Goal: Submit feedback/report problem: Submit feedback/report problem

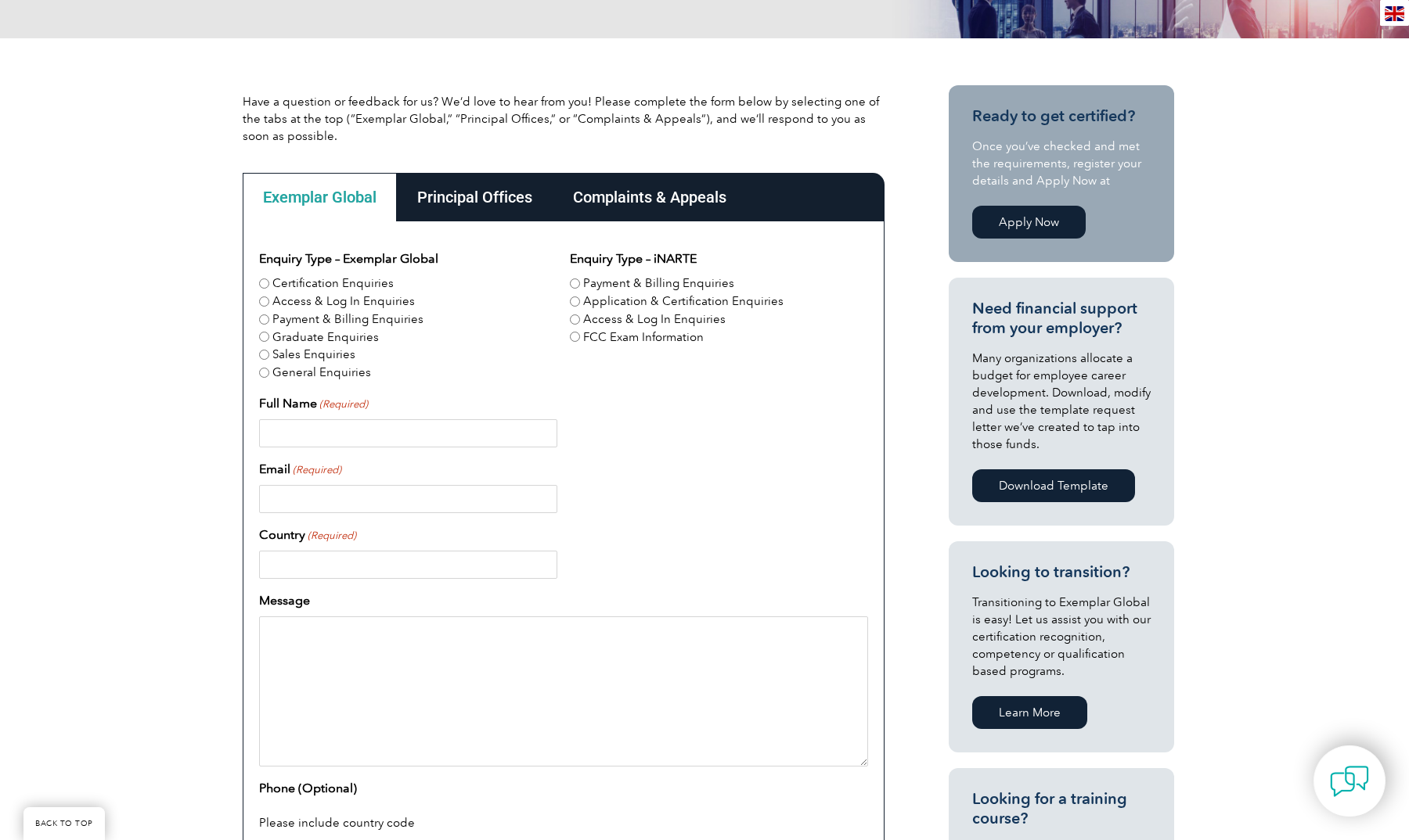
scroll to position [320, 0]
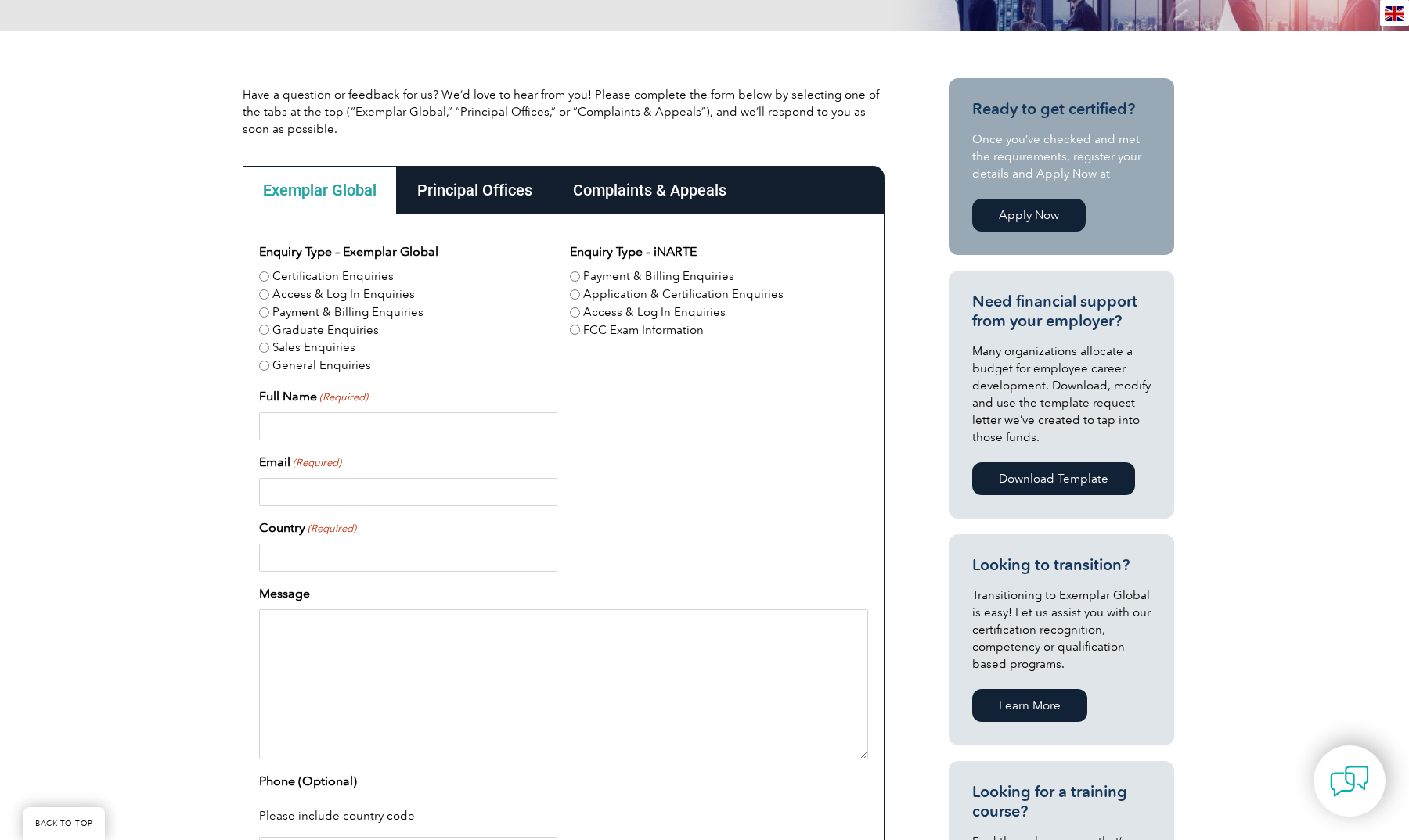
click at [337, 362] on label "General Enquiries" at bounding box center [322, 365] width 99 height 18
click at [269, 362] on input "General Enquiries" at bounding box center [264, 366] width 11 height 11
radio input "true"
click at [456, 458] on div "Email (Required)" at bounding box center [563, 479] width 609 height 53
click at [407, 424] on input "[PERSON_NAME]" at bounding box center [408, 426] width 298 height 28
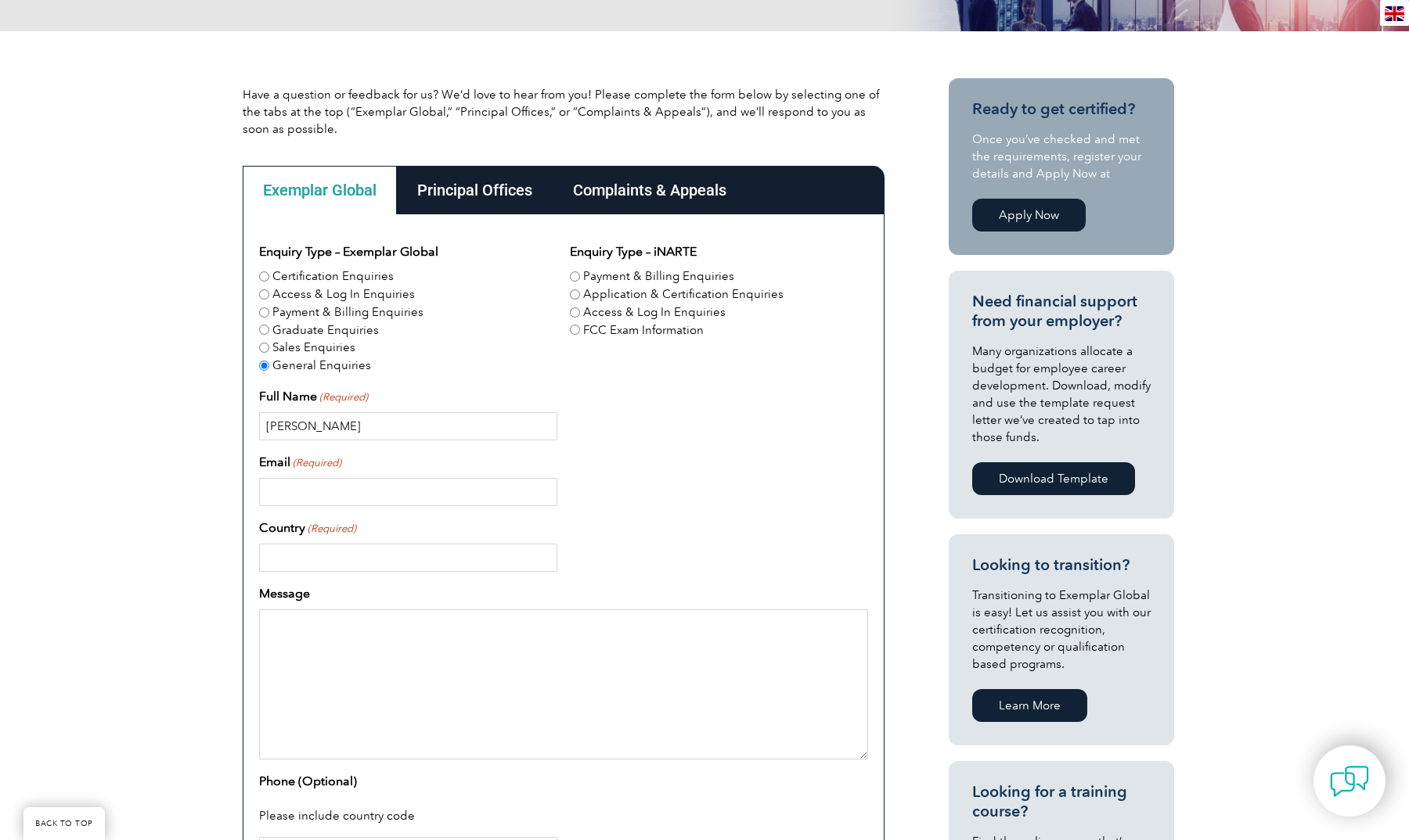
type input "[PERSON_NAME]"
type input "[EMAIL_ADDRESS][DOMAIN_NAME]"
click at [546, 561] on input "Country (Required)" at bounding box center [408, 558] width 298 height 28
click at [546, 559] on input "Country (Required)" at bounding box center [408, 558] width 298 height 28
type input "[GEOGRAPHIC_DATA]"
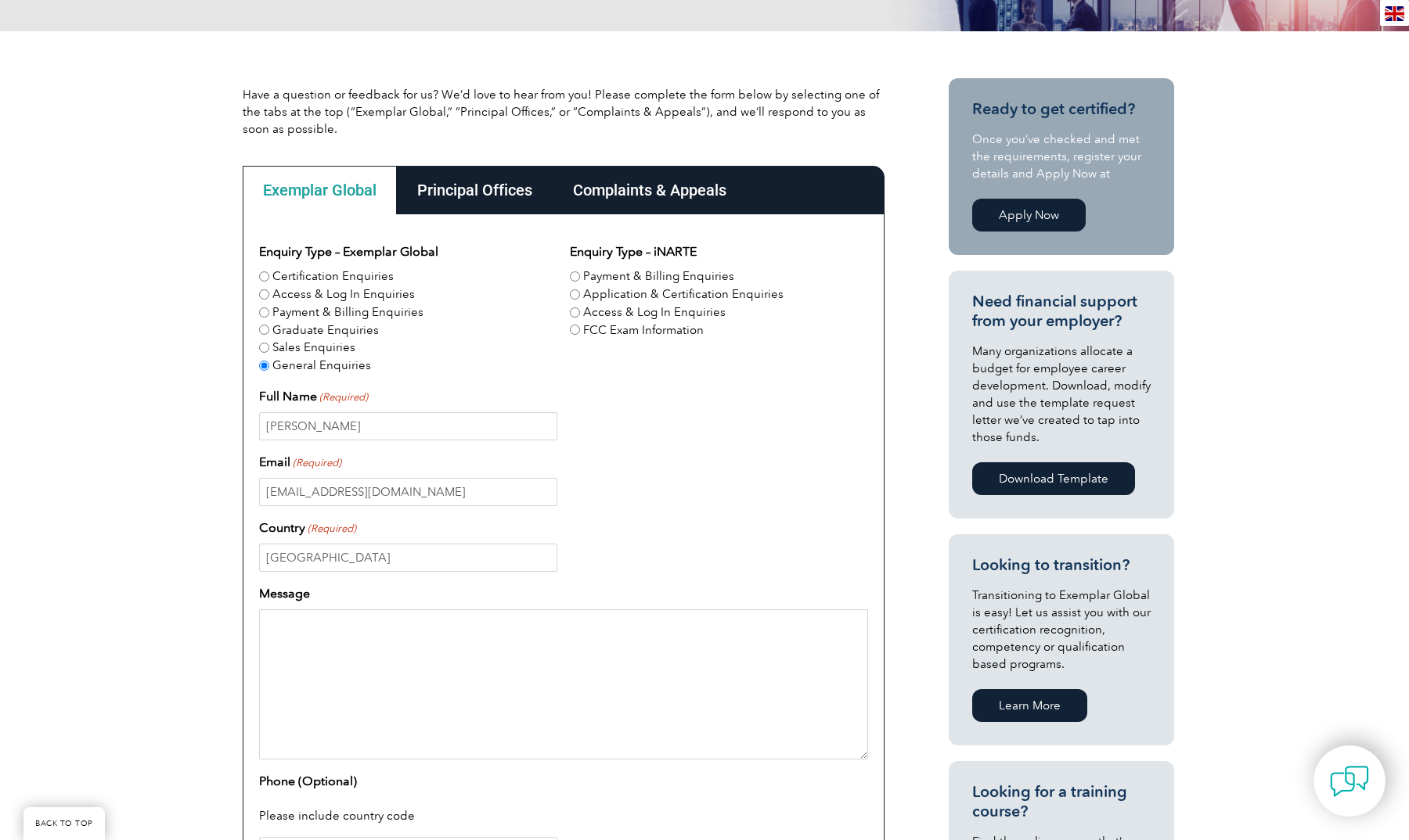
click at [517, 631] on textarea "Message" at bounding box center [563, 685] width 609 height 150
click at [435, 714] on textarea "Good morning, I cannot log into my Exempler account to obtain my SQF certificat…" at bounding box center [563, 685] width 609 height 150
type textarea "Good morning, I cannot log into my Exempler account to obtain my SQF certificat…"
click at [452, 776] on div "Phone (Optional) Please include country code" at bounding box center [563, 819] width 609 height 94
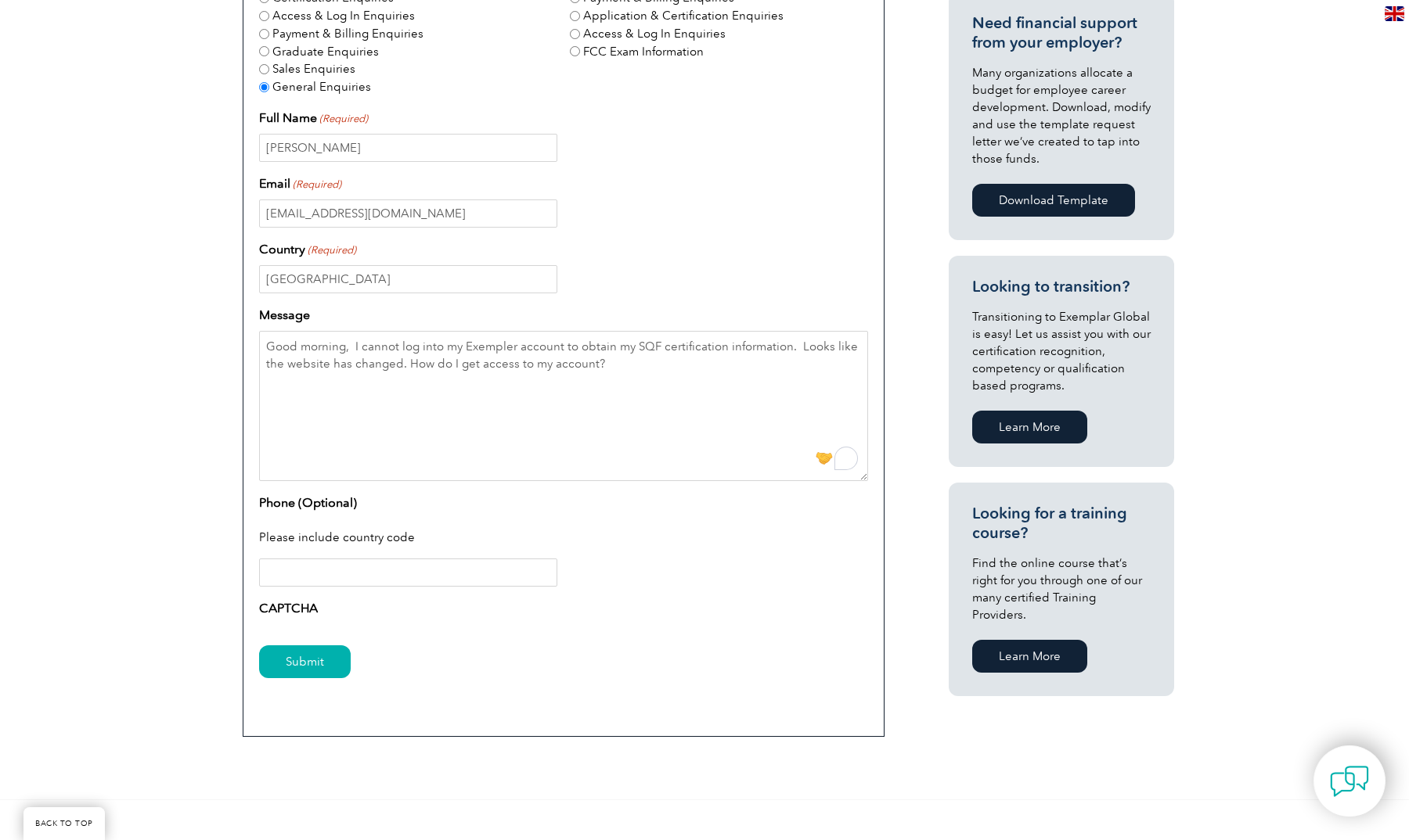
scroll to position [626, 0]
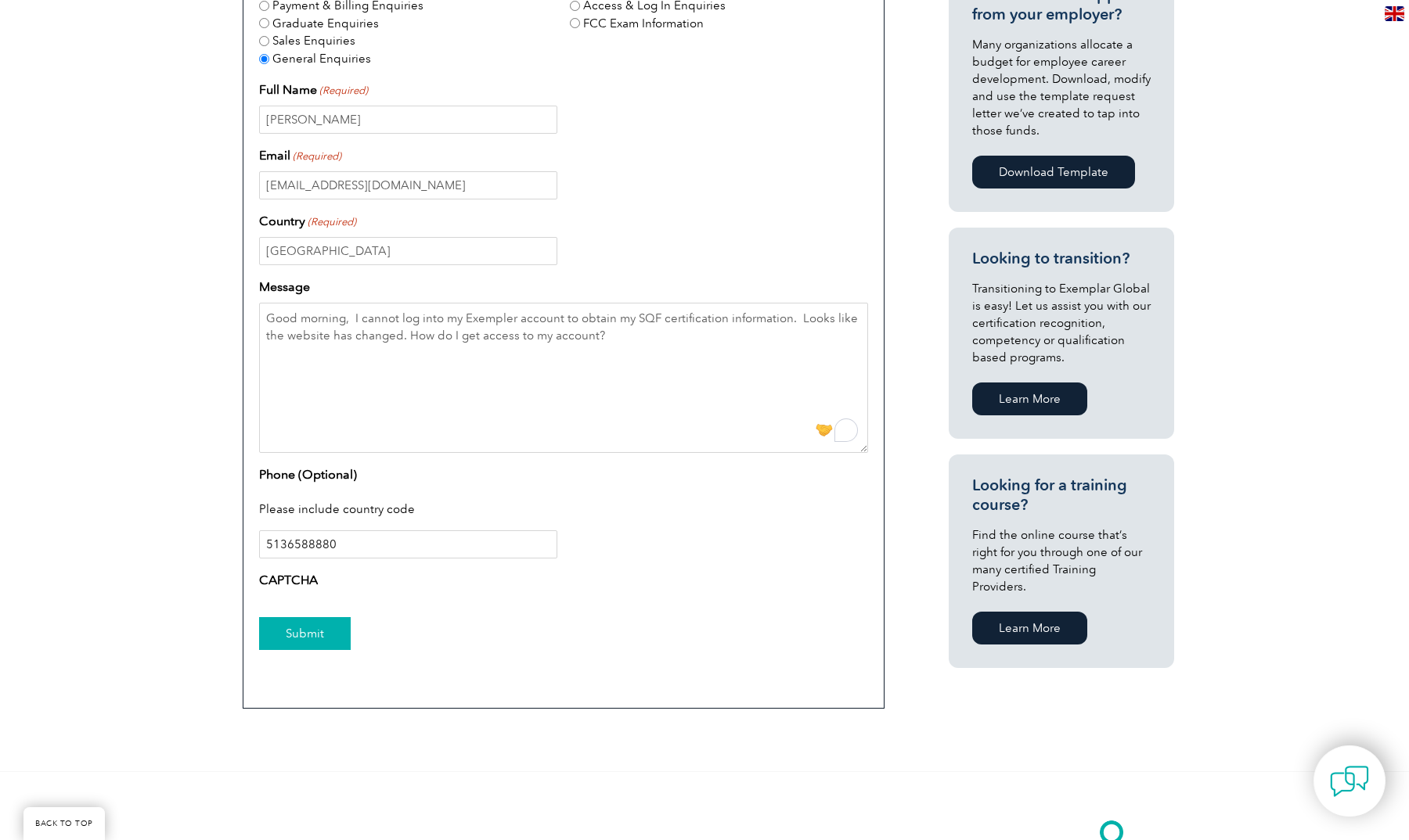
type input "5136588880"
click at [291, 635] on input "Submit" at bounding box center [305, 633] width 92 height 33
click at [529, 752] on div "Have a question or feedback for us? We’d love to hear from you! Please complete…" at bounding box center [704, 248] width 939 height 1046
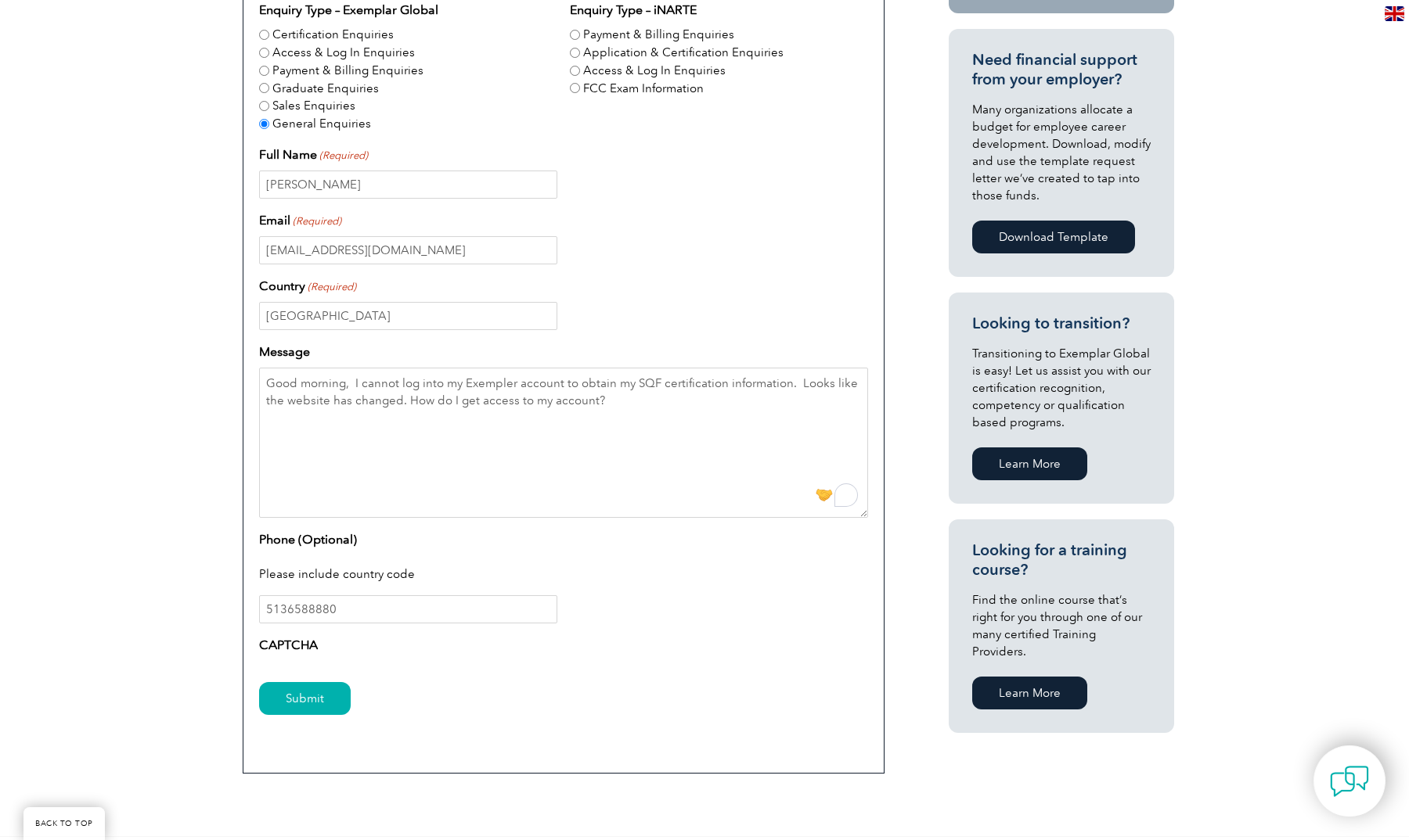
scroll to position [575, 0]
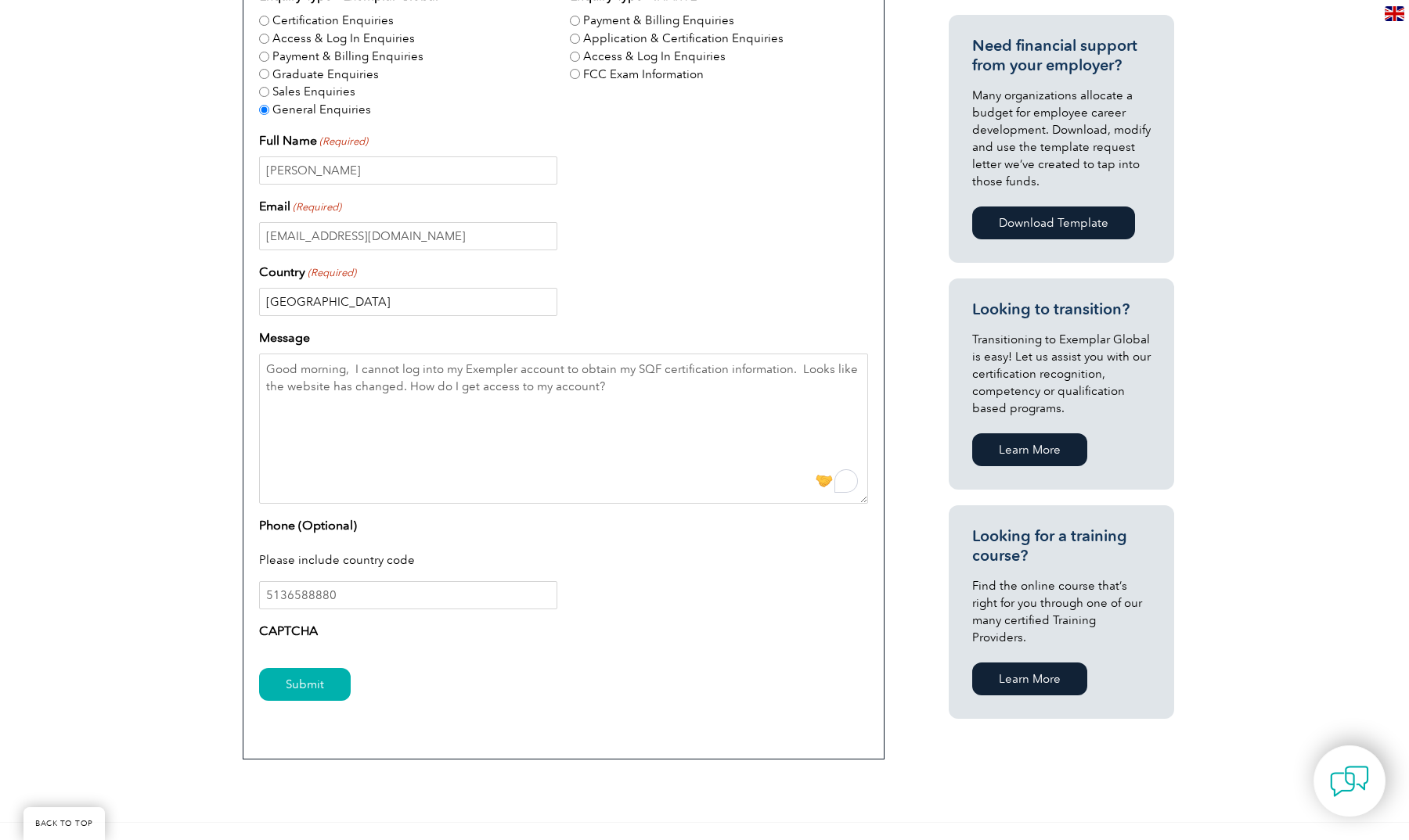
click at [366, 309] on input "[GEOGRAPHIC_DATA]" at bounding box center [408, 302] width 298 height 28
type input "[GEOGRAPHIC_DATA]"
click at [130, 385] on div "Have a question or feedback for us? We’d love to hear from you! Please complete…" at bounding box center [704, 299] width 1409 height 1046
click at [312, 691] on input "Submit" at bounding box center [305, 684] width 92 height 33
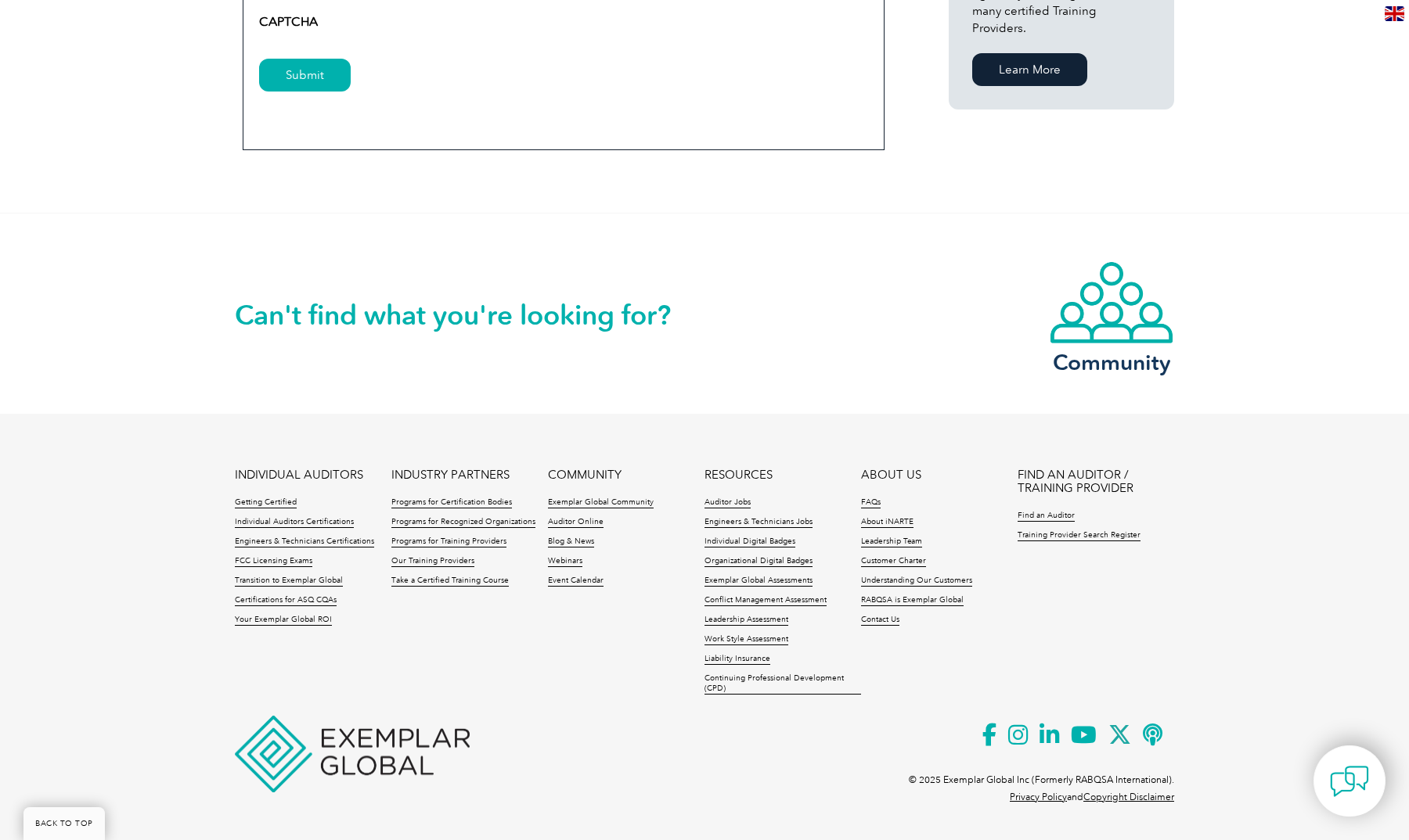
scroll to position [1183, 0]
click at [457, 579] on link "Take a Certified Training Course" at bounding box center [449, 582] width 117 height 11
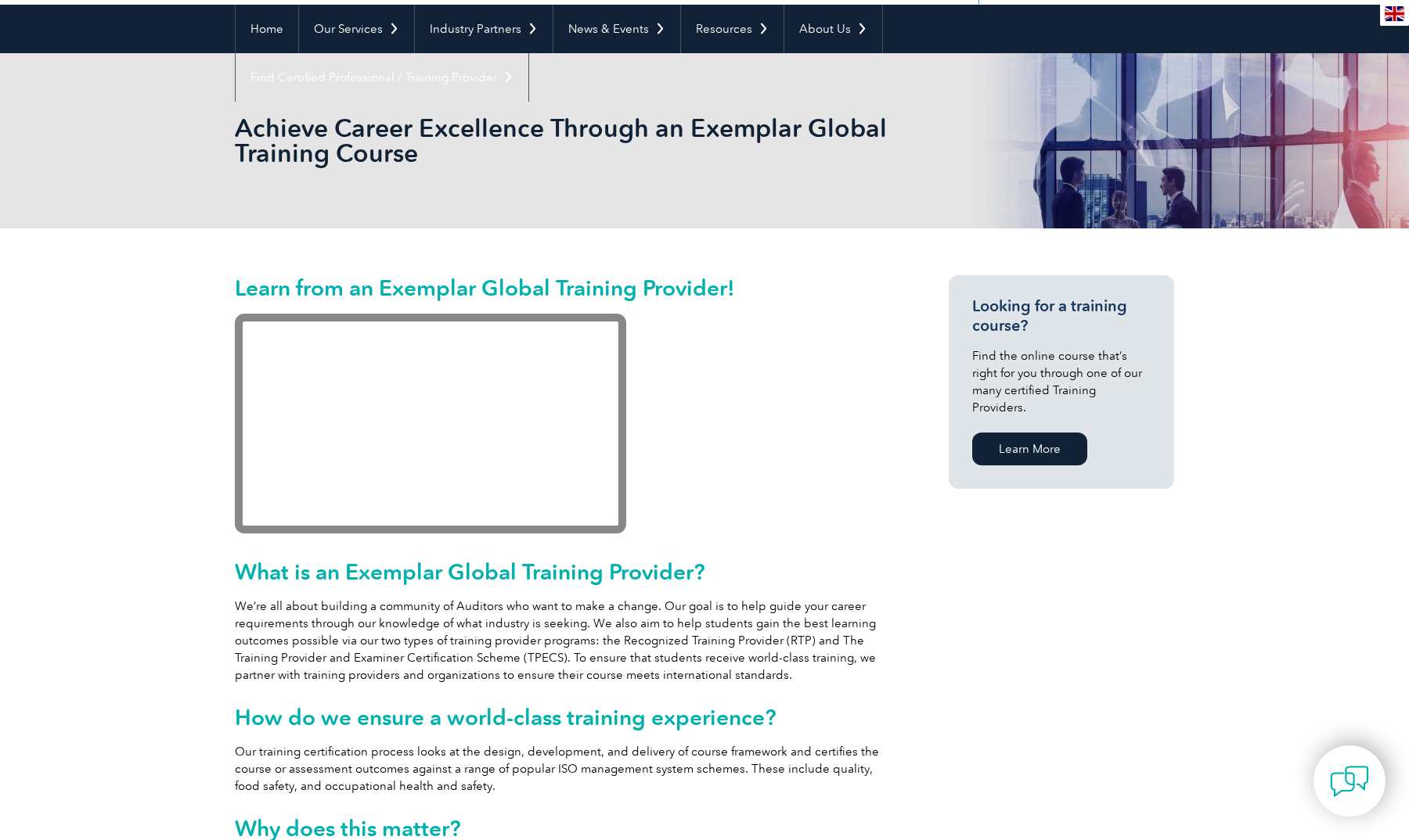
scroll to position [69, 0]
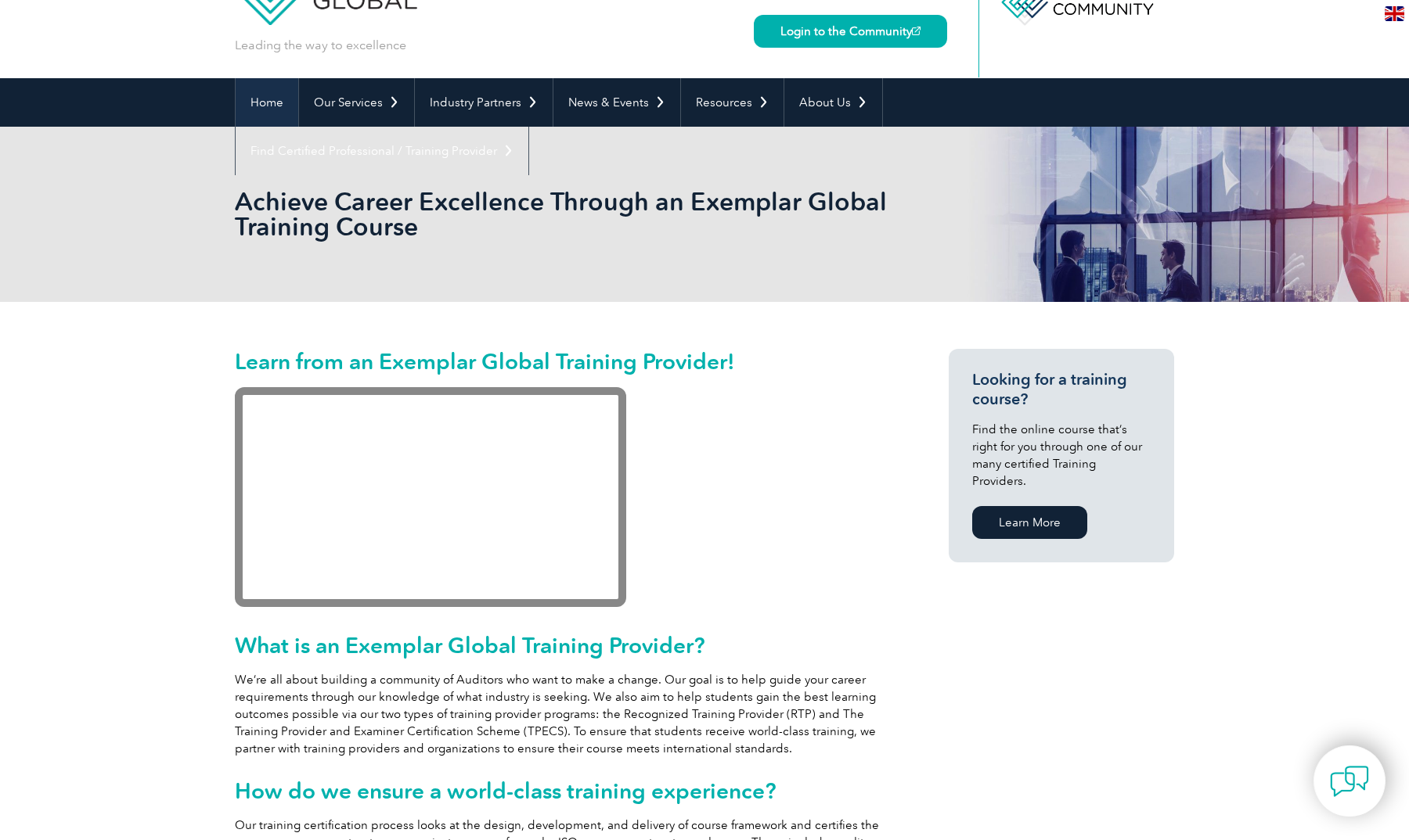
click at [273, 100] on link "Home" at bounding box center [267, 102] width 63 height 49
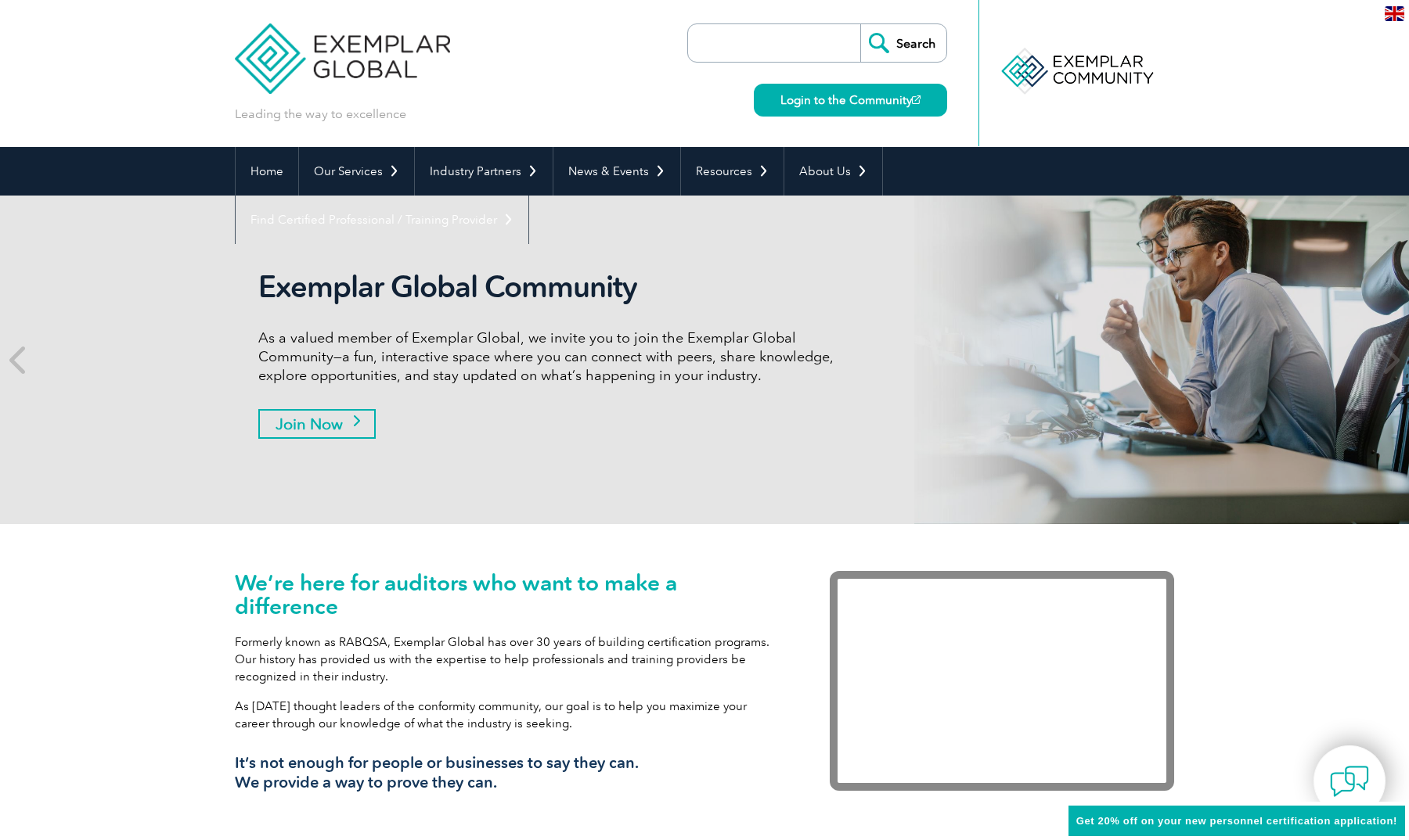
click at [335, 427] on link "Join Now" at bounding box center [317, 424] width 117 height 30
